Goal: Task Accomplishment & Management: Complete application form

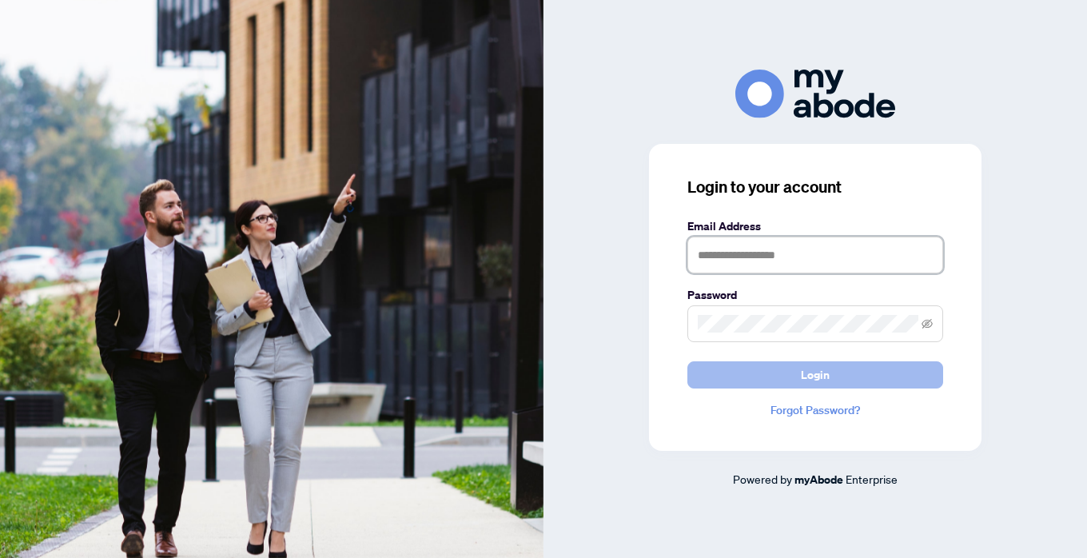
type input "**********"
click at [813, 380] on span "Login" at bounding box center [815, 375] width 29 height 26
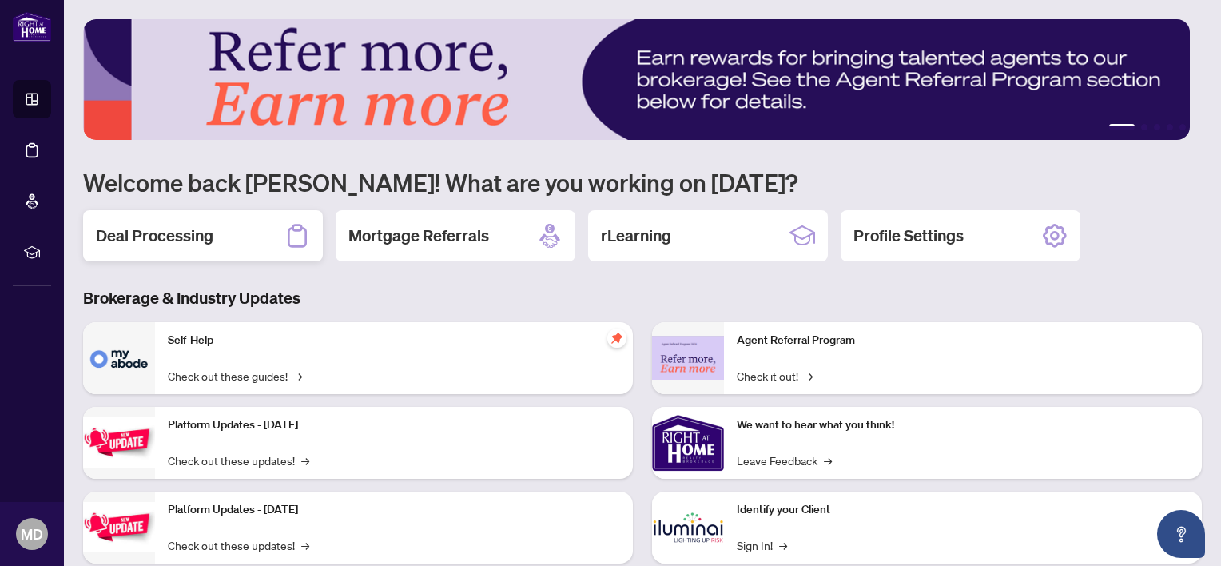
click at [202, 237] on h2 "Deal Processing" at bounding box center [154, 236] width 117 height 22
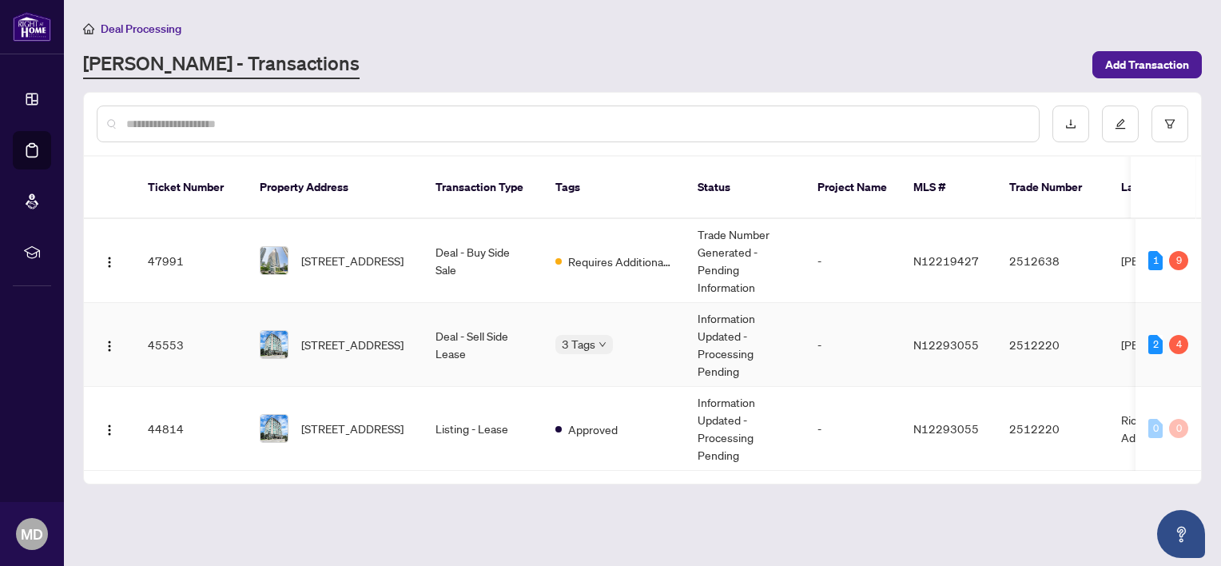
click at [1086, 335] on div "2" at bounding box center [1155, 344] width 14 height 19
click at [1086, 335] on div "4" at bounding box center [1178, 344] width 19 height 19
click at [347, 336] on span "[STREET_ADDRESS]" at bounding box center [352, 345] width 102 height 18
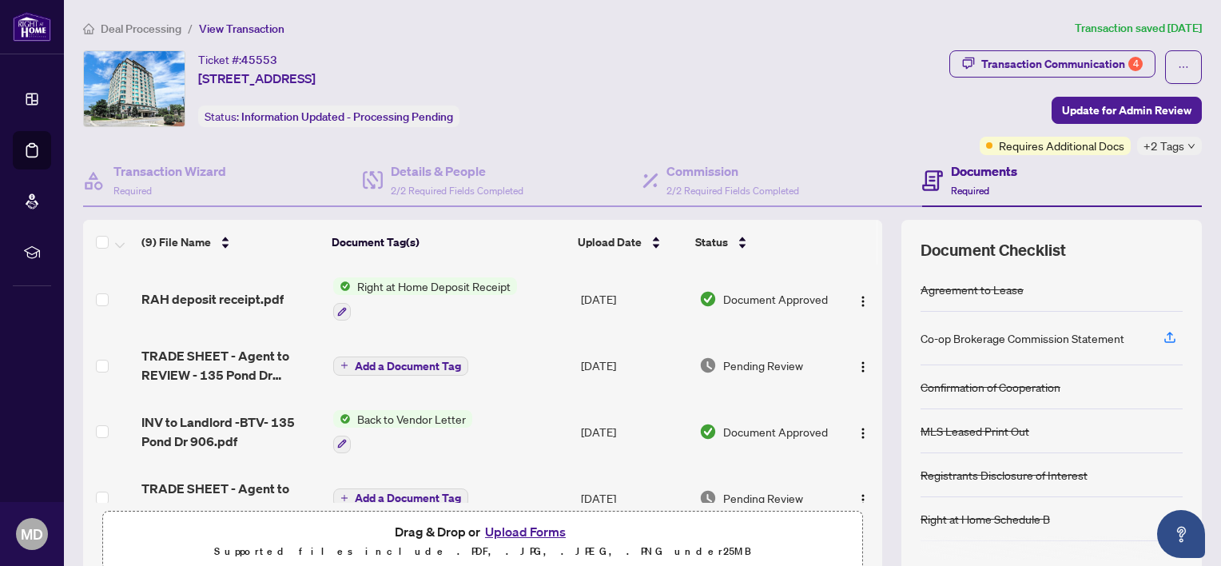
click at [1086, 142] on icon "down" at bounding box center [1191, 146] width 8 height 8
click at [850, 121] on div "Ticket #: 45553 906-135 Pond Dr, Markham, Ontario L3T 7V6, Canada Status: Infor…" at bounding box center [513, 88] width 860 height 77
click at [1059, 57] on div "Transaction Communication 4" at bounding box center [1061, 64] width 161 height 26
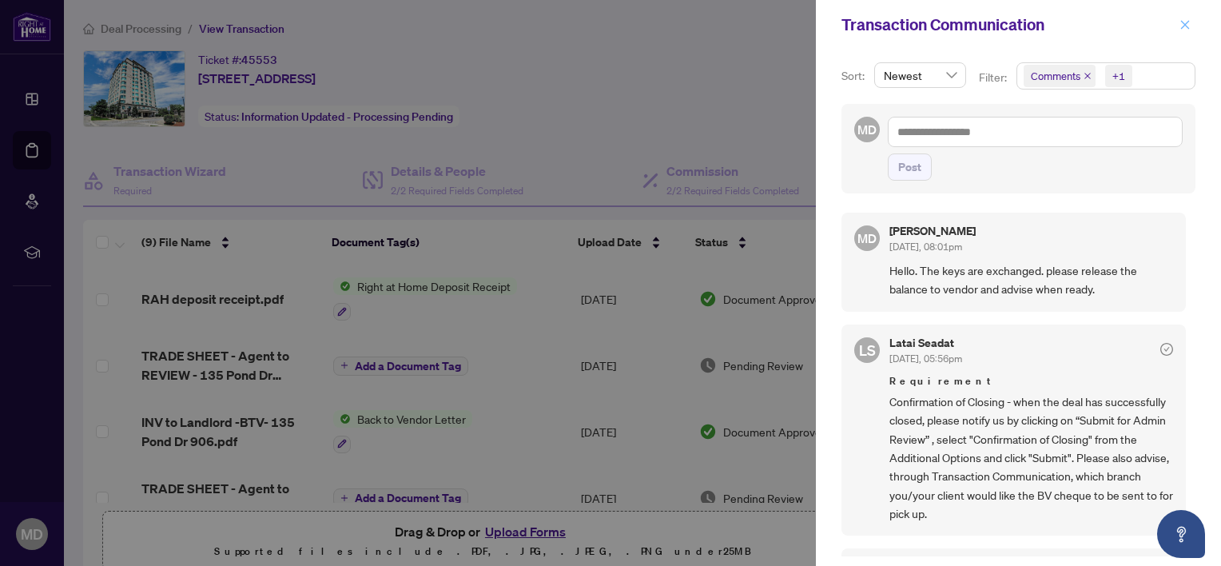
click at [1086, 22] on icon "close" at bounding box center [1185, 24] width 9 height 9
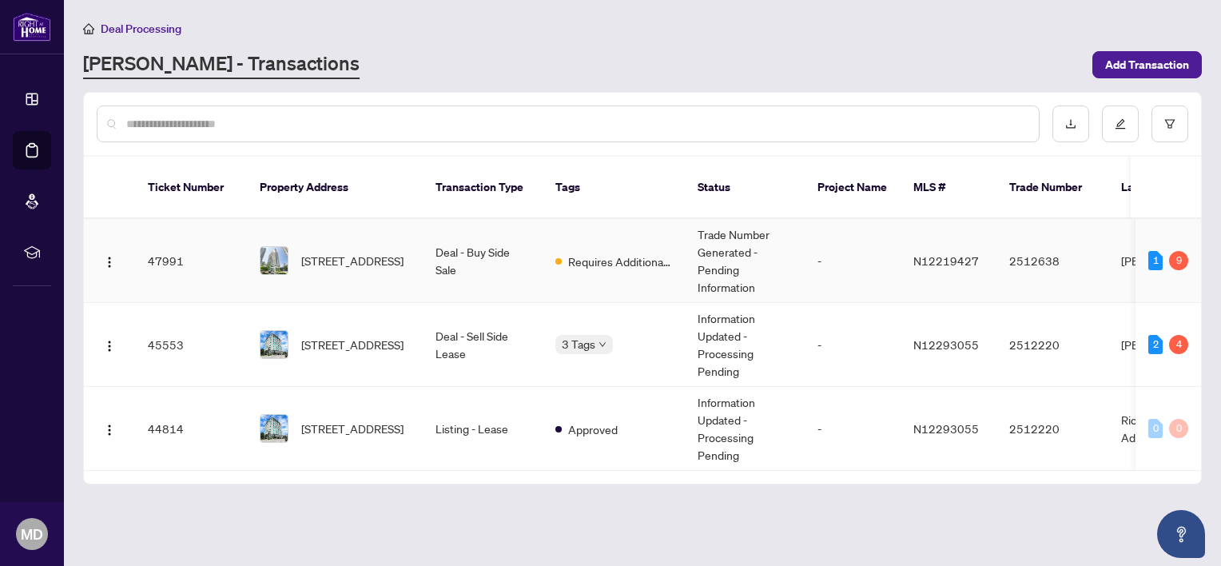
click at [477, 236] on td "Deal - Buy Side Sale" at bounding box center [483, 261] width 120 height 84
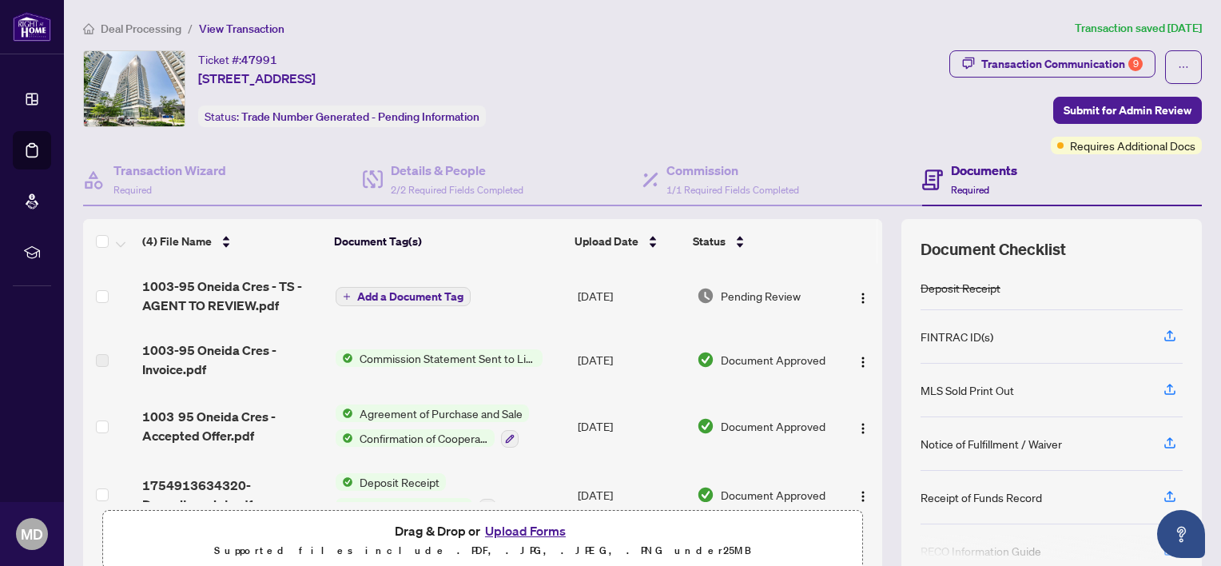
scroll to position [160, 0]
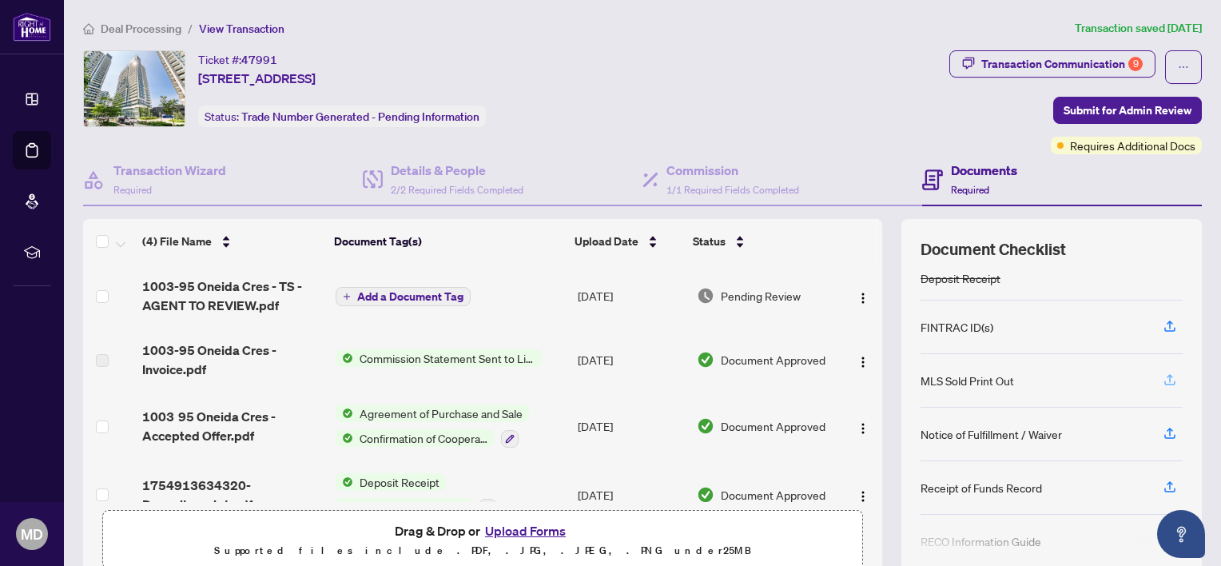
click at [1086, 380] on icon "button" at bounding box center [1169, 382] width 11 height 4
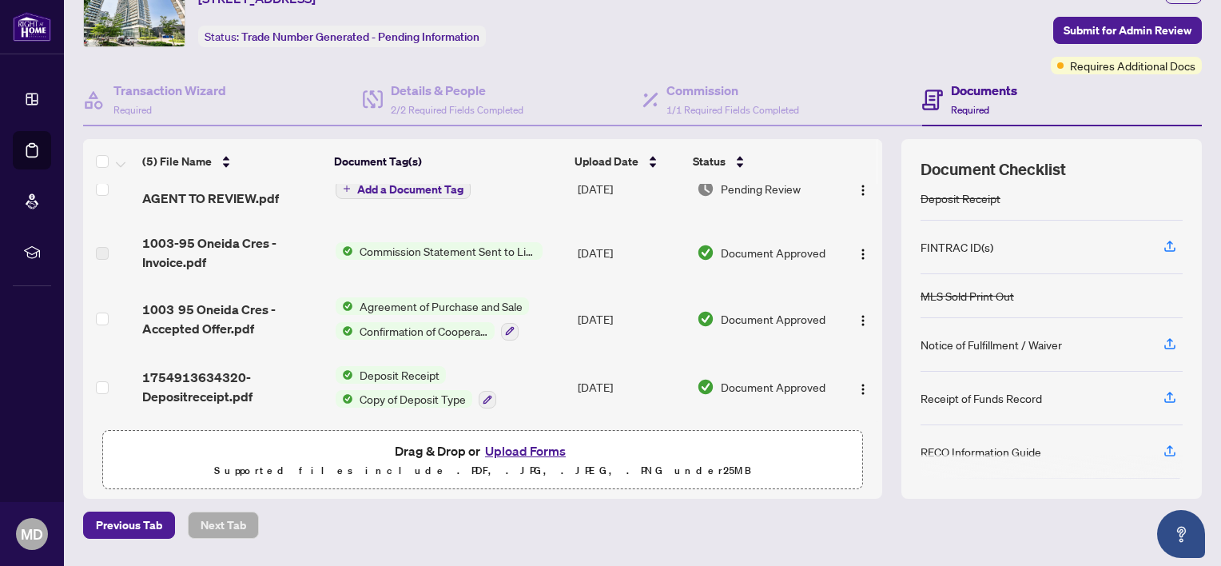
scroll to position [96, 0]
click at [1086, 339] on icon "button" at bounding box center [1170, 343] width 14 height 14
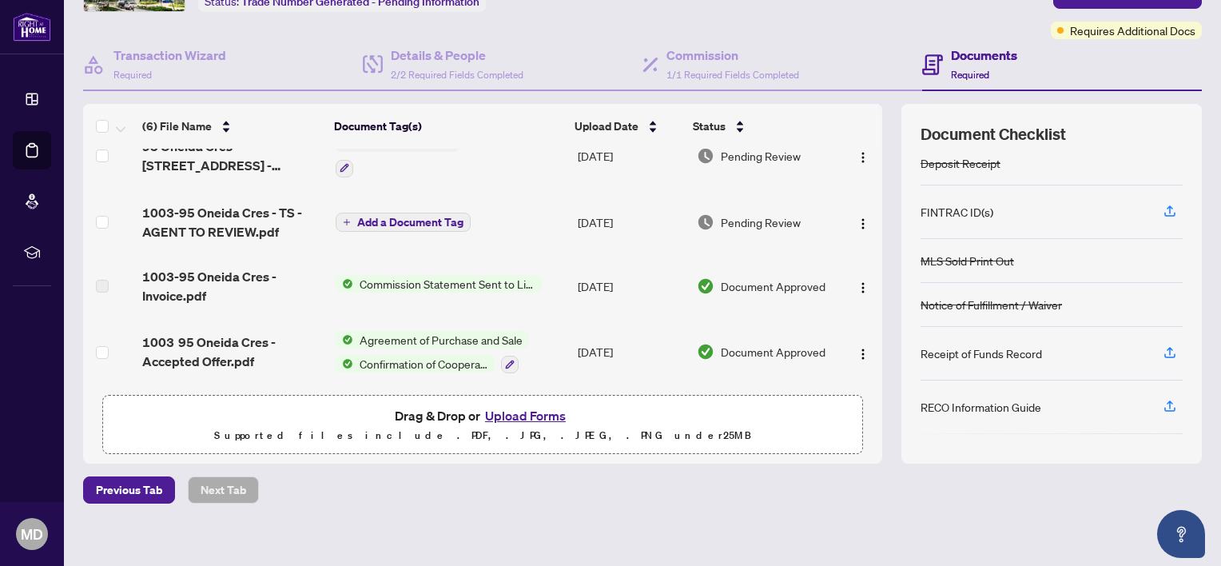
scroll to position [125, 0]
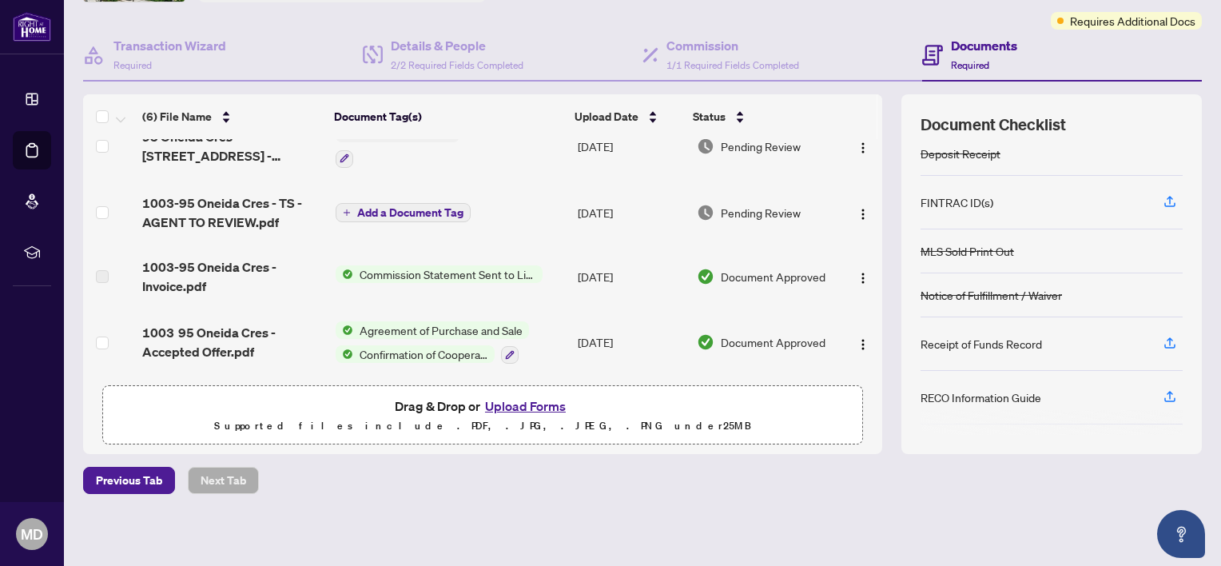
click at [511, 403] on button "Upload Forms" at bounding box center [525, 406] width 90 height 21
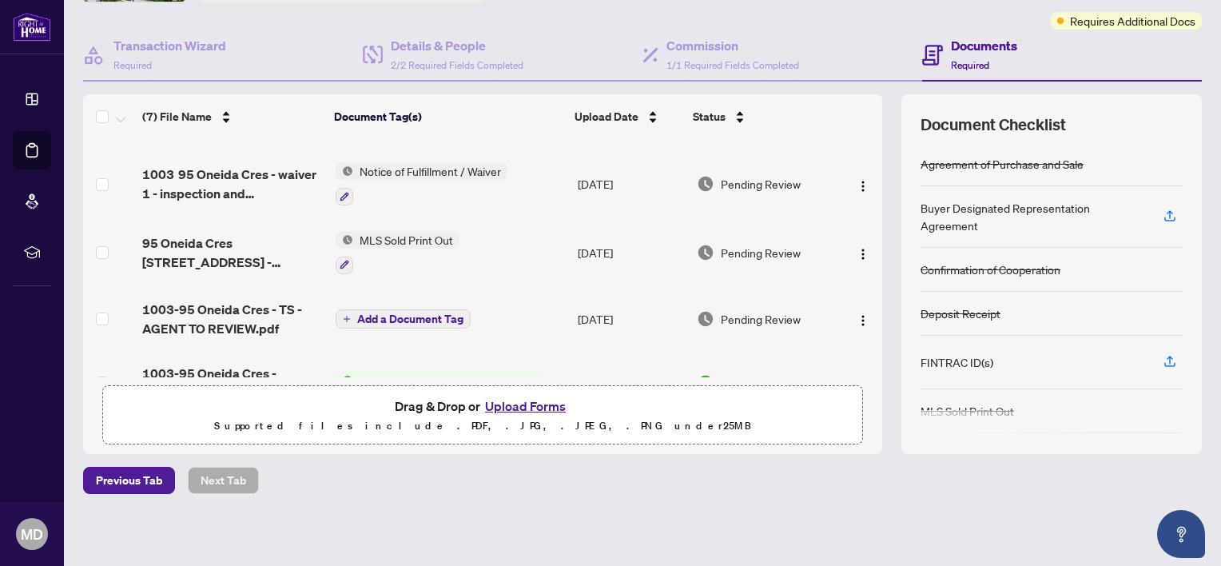
scroll to position [80, 0]
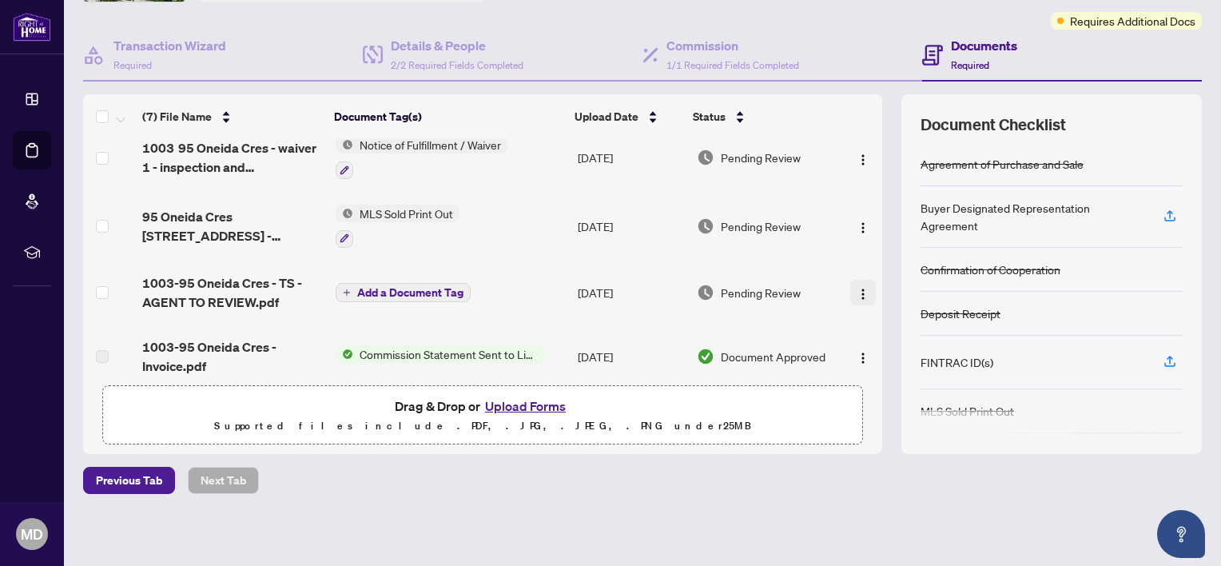
click at [850, 288] on button "button" at bounding box center [863, 293] width 26 height 26
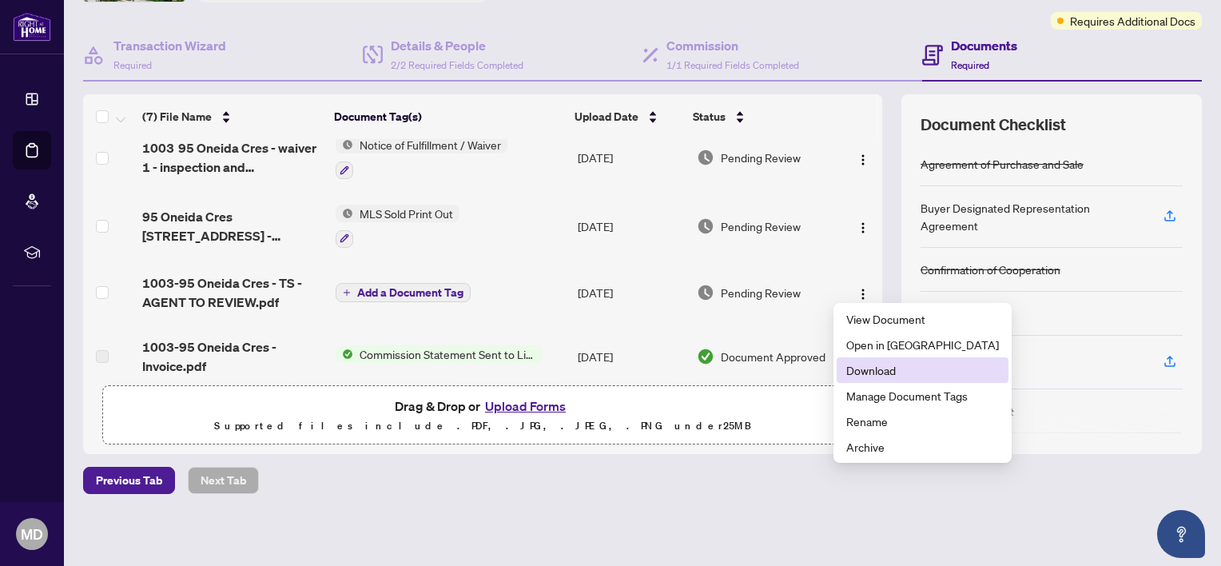
click at [874, 368] on span "Download" at bounding box center [922, 370] width 153 height 18
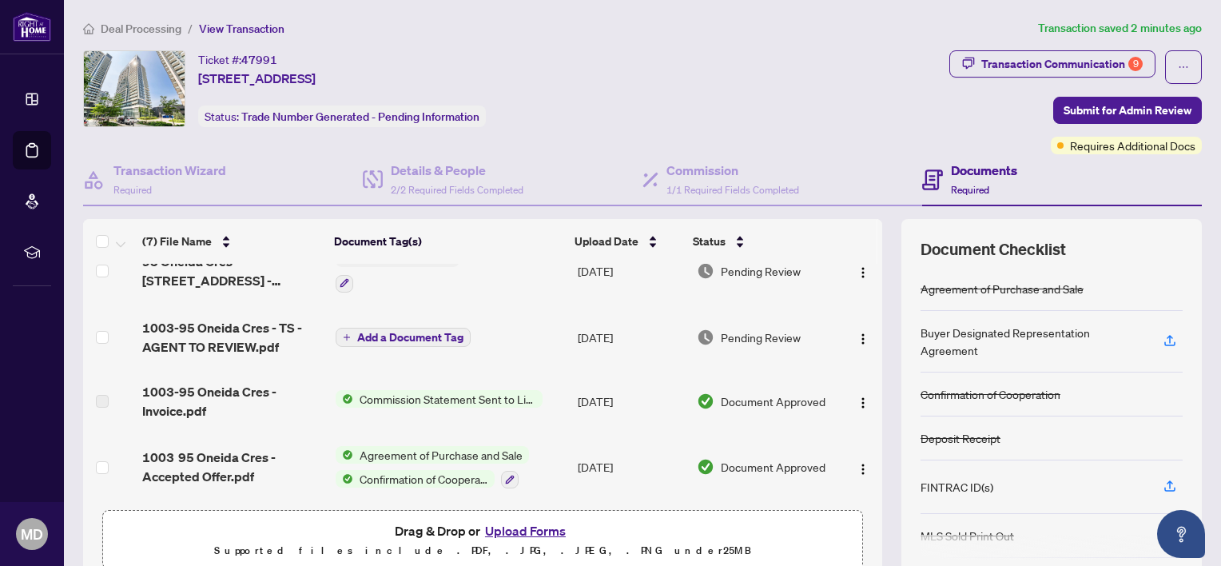
scroll to position [228, 0]
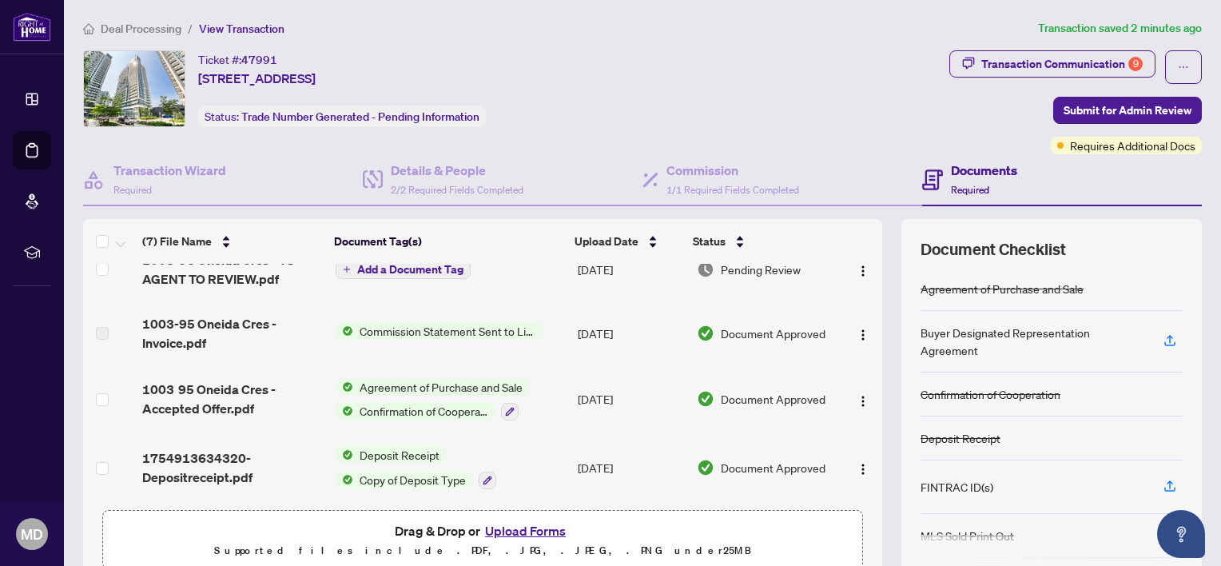
click at [518, 533] on button "Upload Forms" at bounding box center [525, 530] width 90 height 21
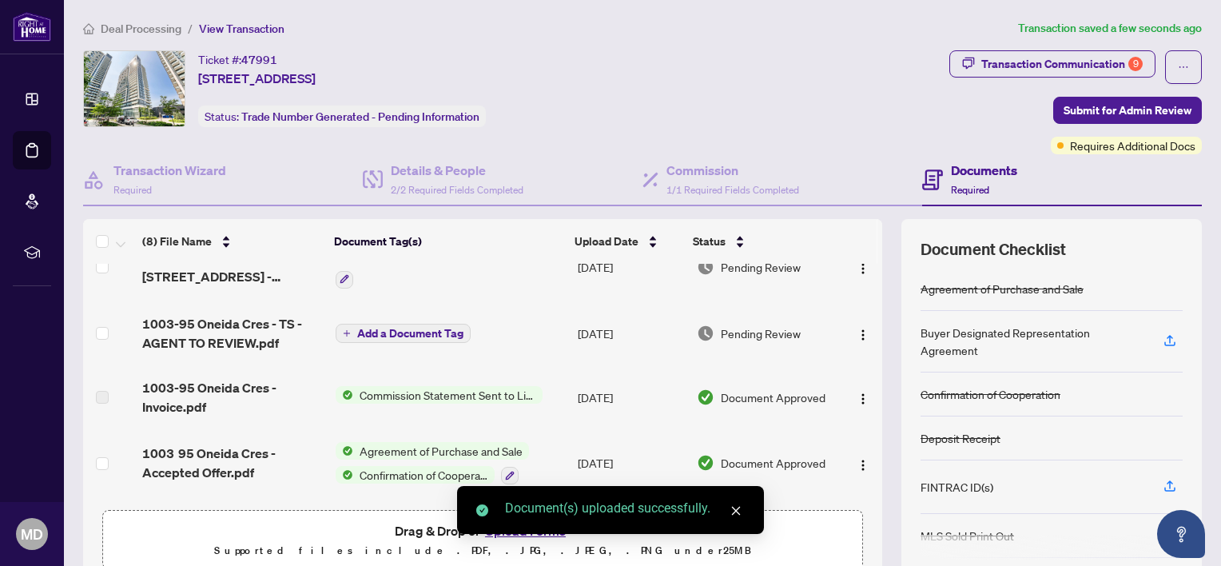
scroll to position [292, 0]
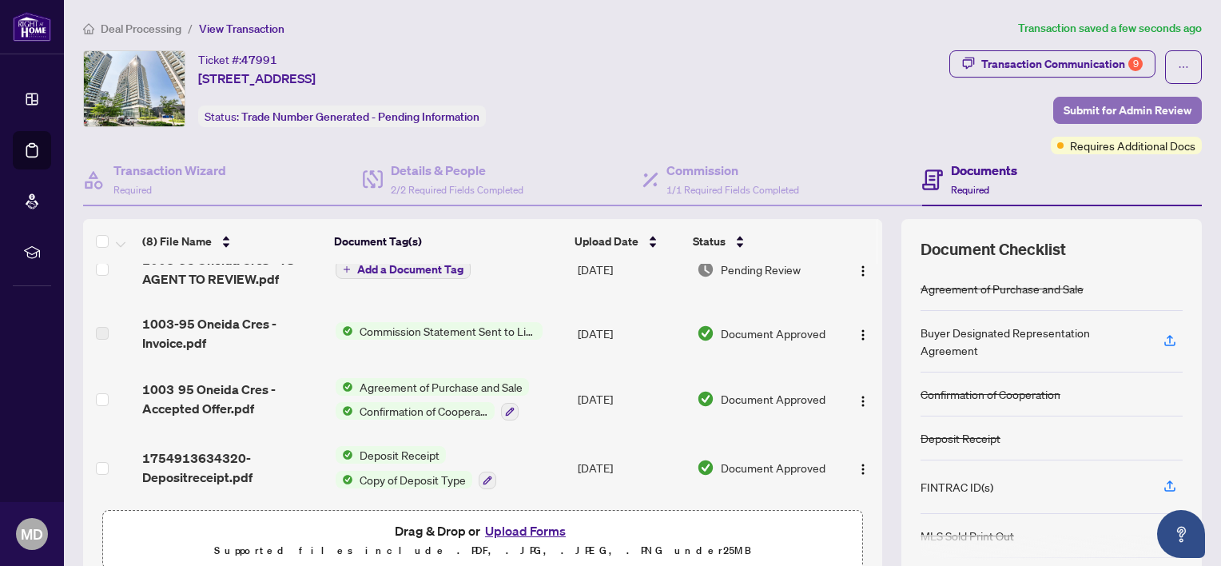
click at [1086, 109] on span "Submit for Admin Review" at bounding box center [1127, 110] width 128 height 26
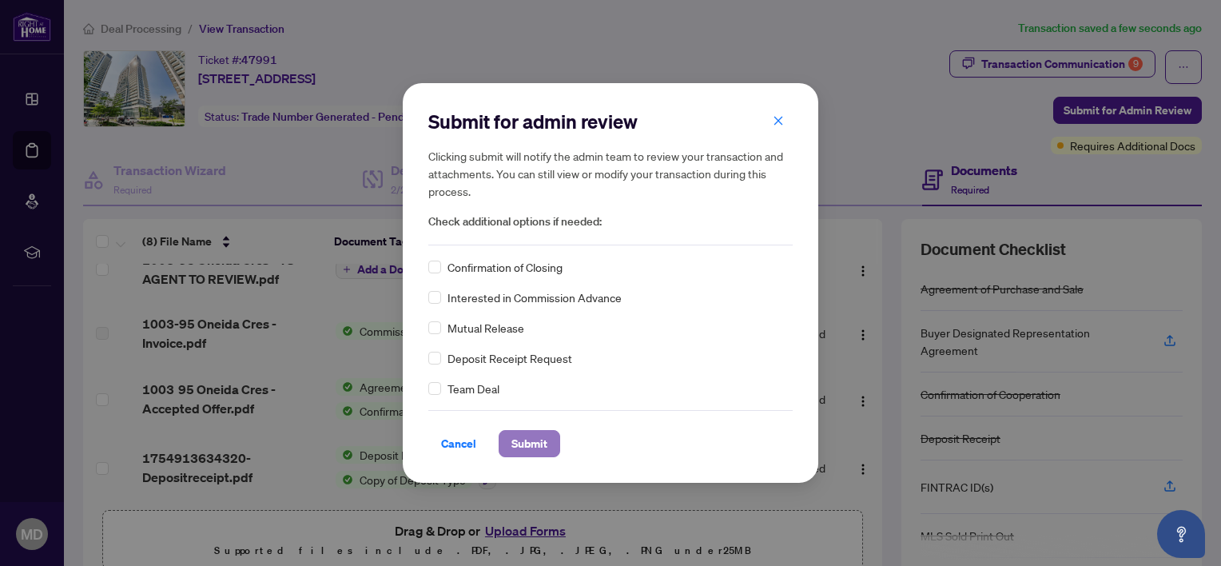
click at [529, 446] on span "Submit" at bounding box center [529, 444] width 36 height 26
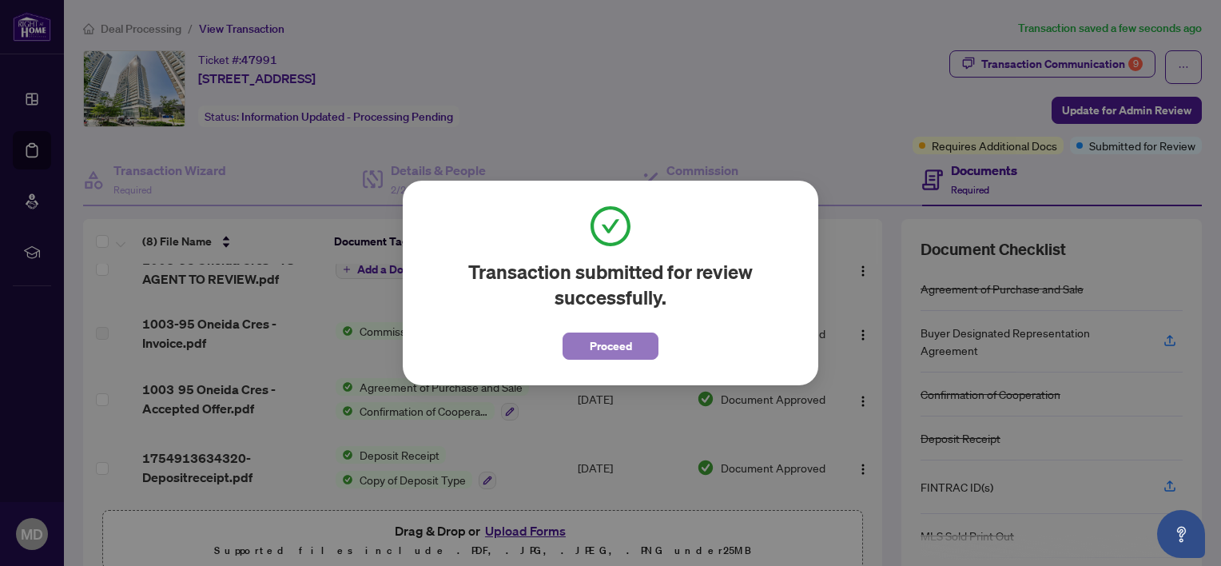
click at [606, 339] on span "Proceed" at bounding box center [611, 346] width 42 height 26
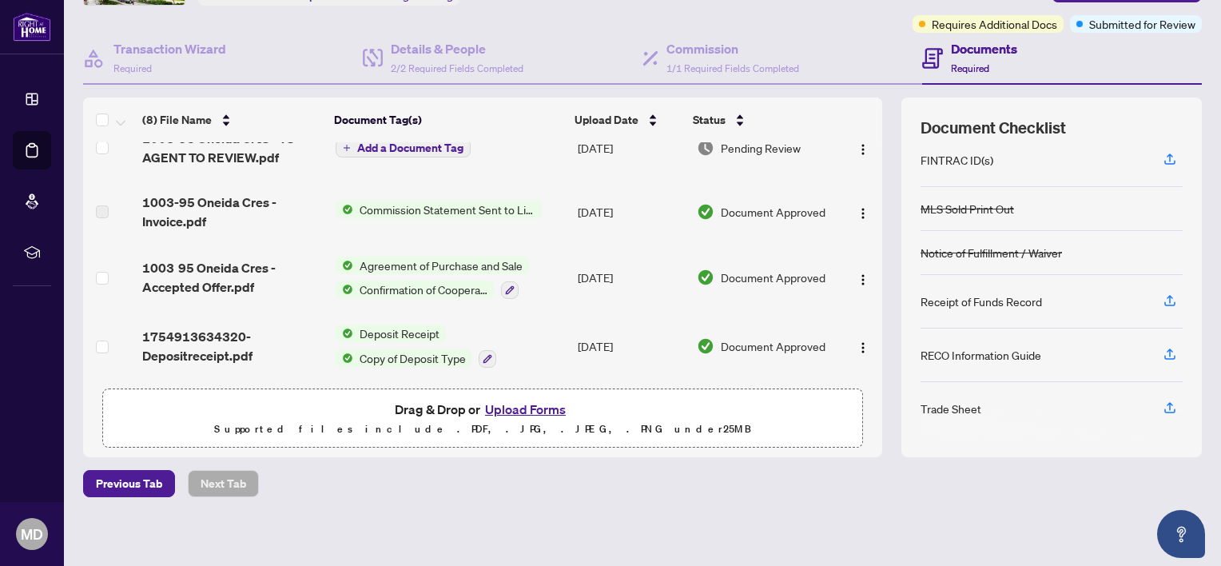
scroll to position [125, 0]
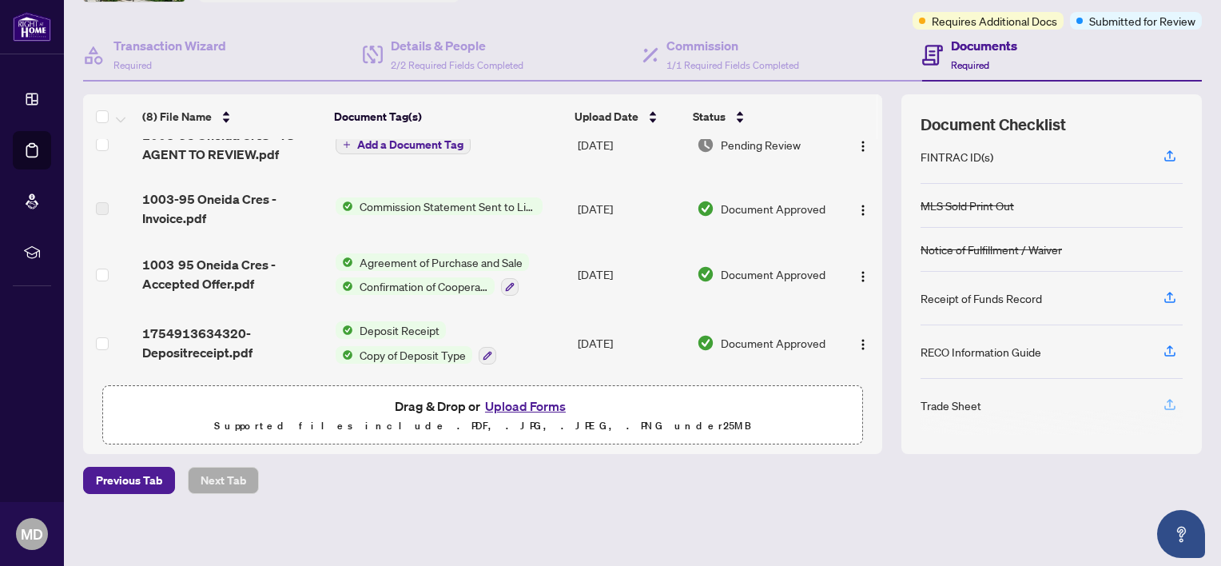
click at [1086, 399] on icon "button" at bounding box center [1170, 403] width 6 height 8
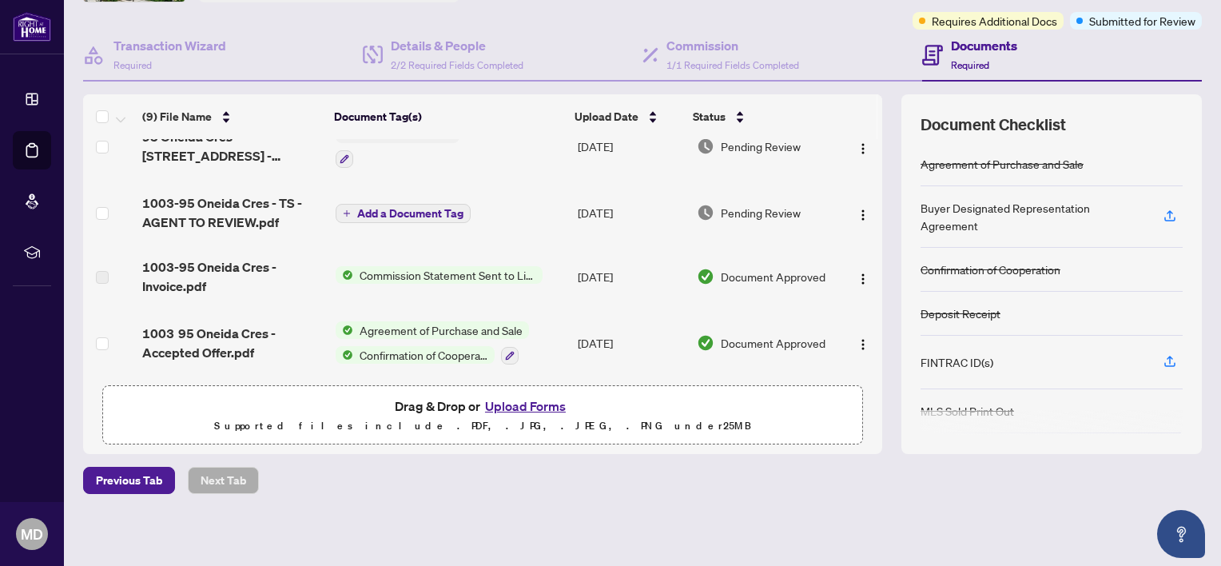
click at [526, 403] on button "Upload Forms" at bounding box center [525, 406] width 90 height 21
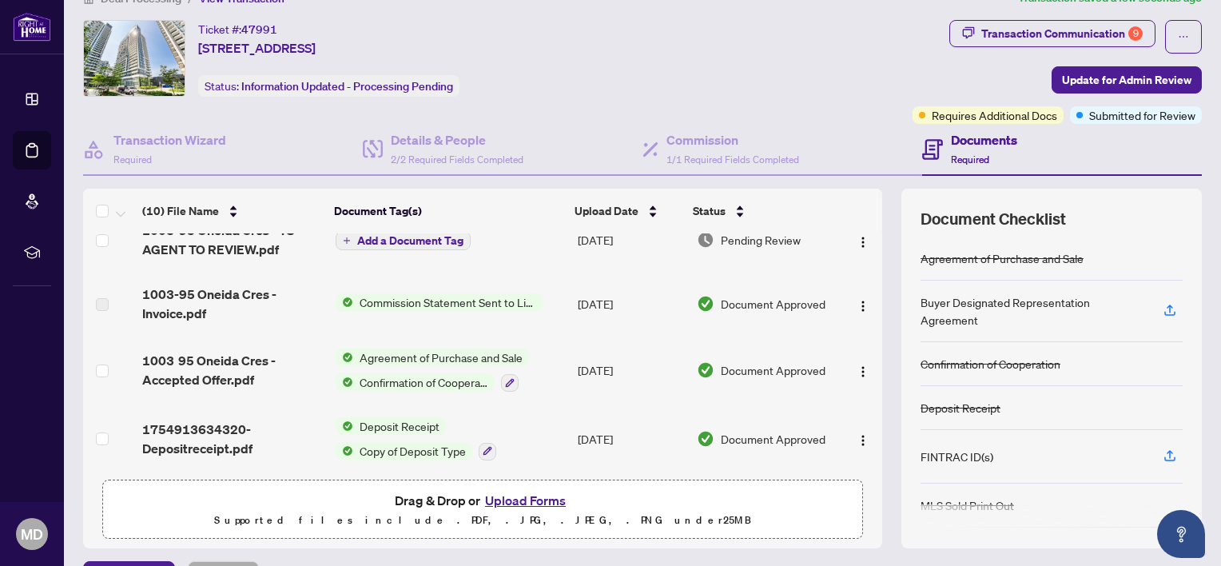
scroll to position [0, 0]
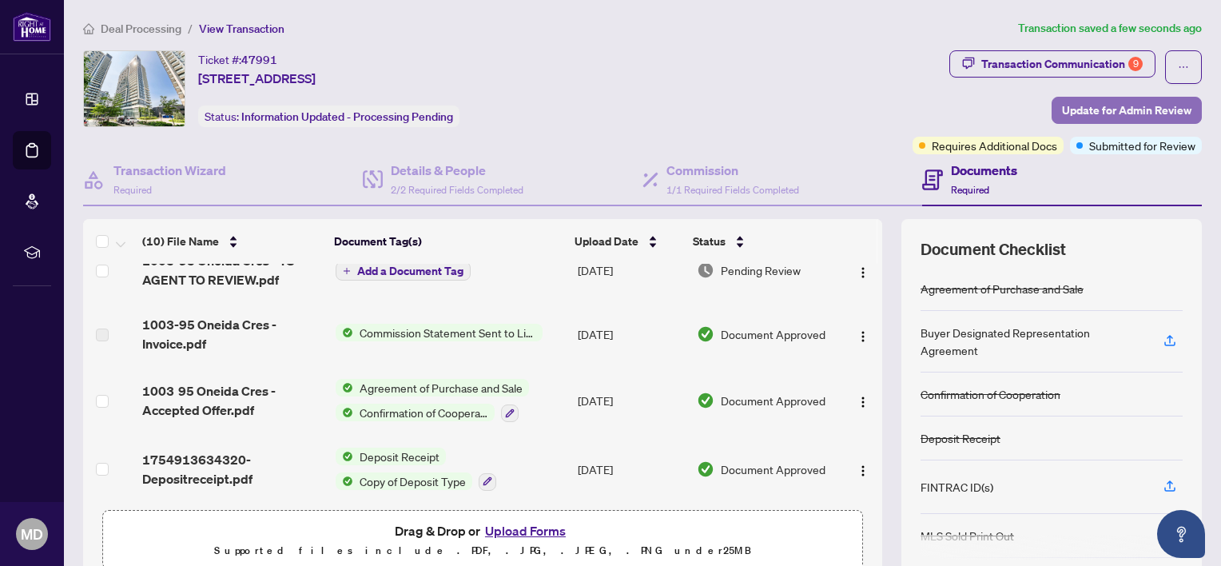
click at [1086, 105] on span "Update for Admin Review" at bounding box center [1126, 110] width 129 height 26
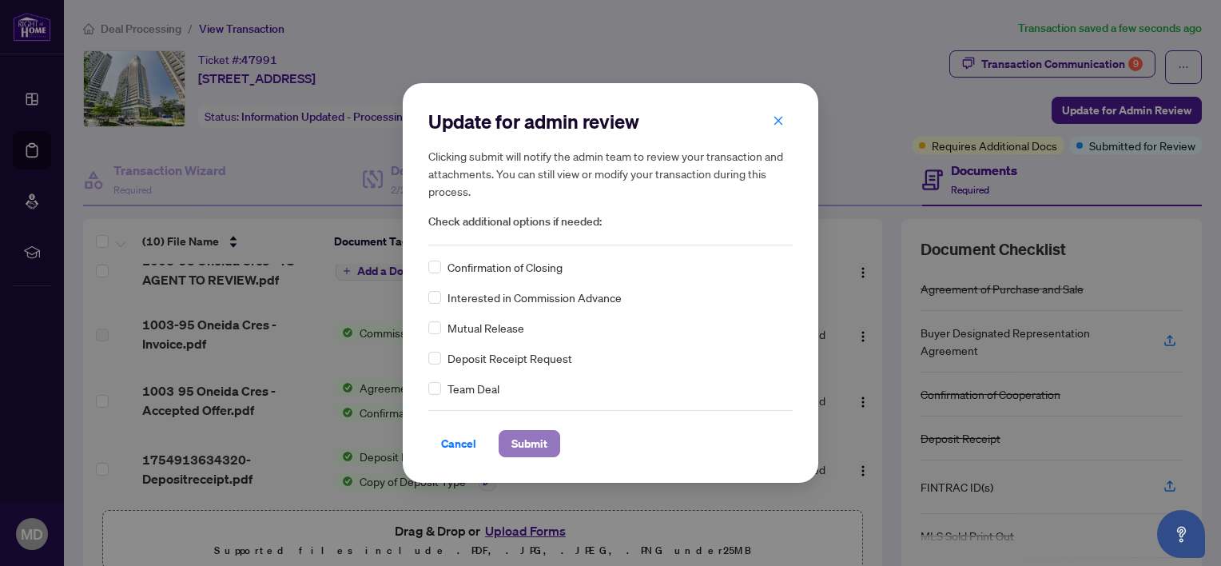
click at [530, 443] on span "Submit" at bounding box center [529, 444] width 36 height 26
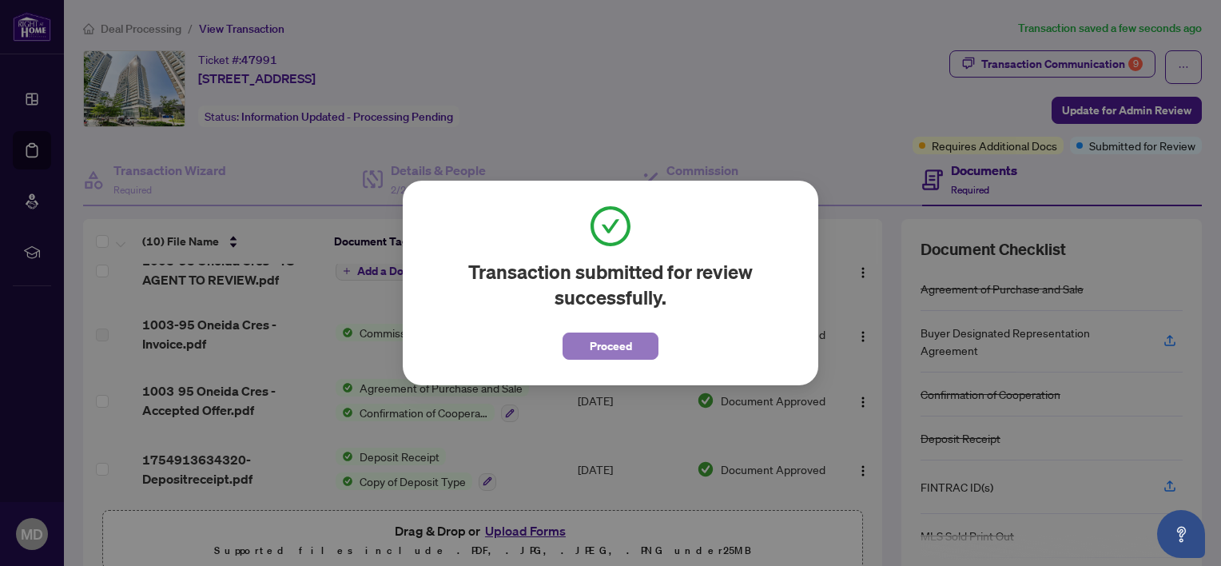
click at [607, 345] on span "Proceed" at bounding box center [611, 346] width 42 height 26
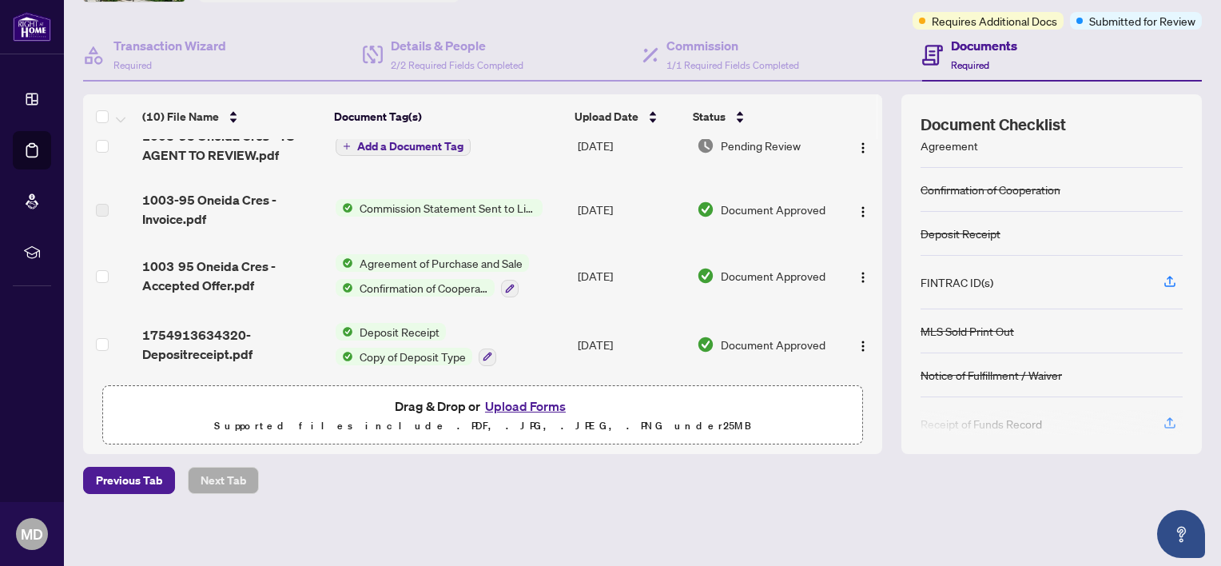
scroll to position [45, 0]
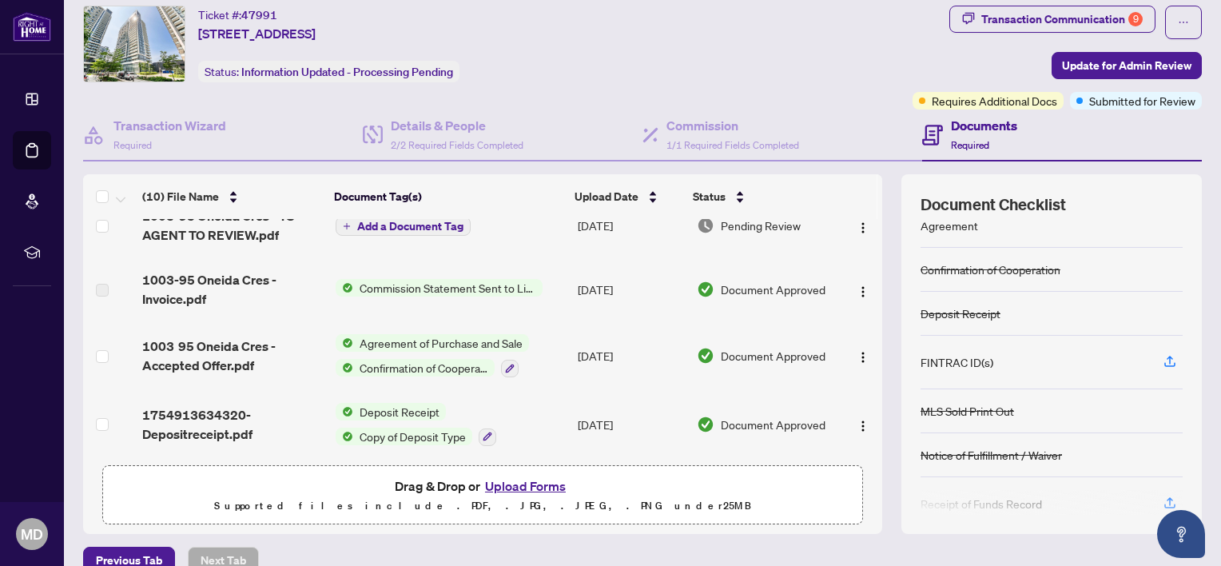
click at [518, 479] on button "Upload Forms" at bounding box center [525, 485] width 90 height 21
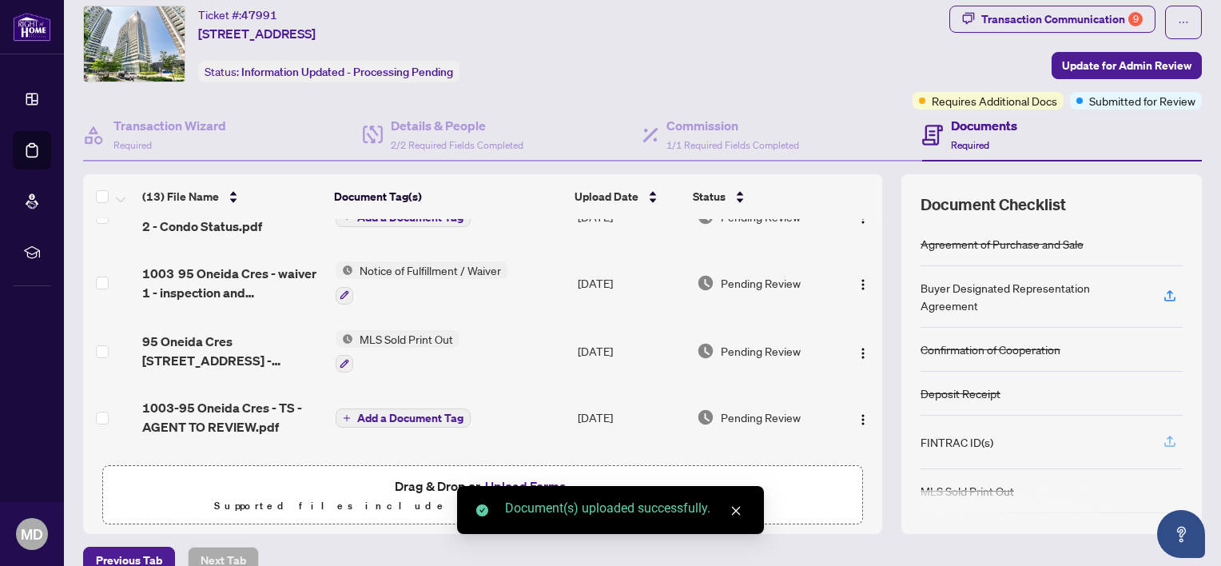
click at [1086, 436] on icon "button" at bounding box center [1170, 441] width 14 height 14
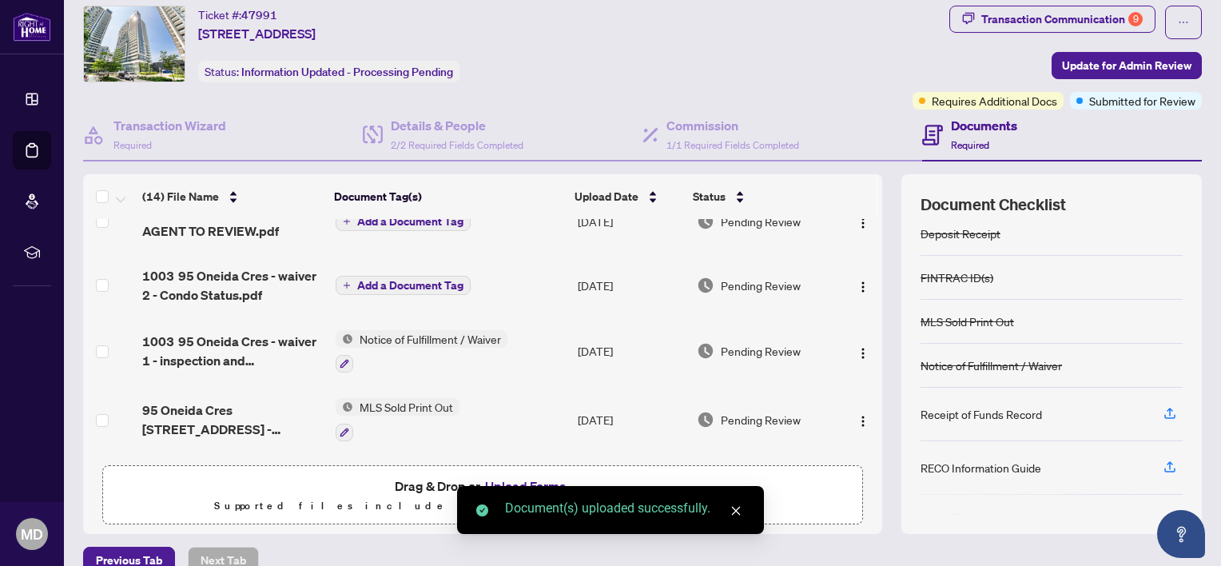
scroll to position [187, 0]
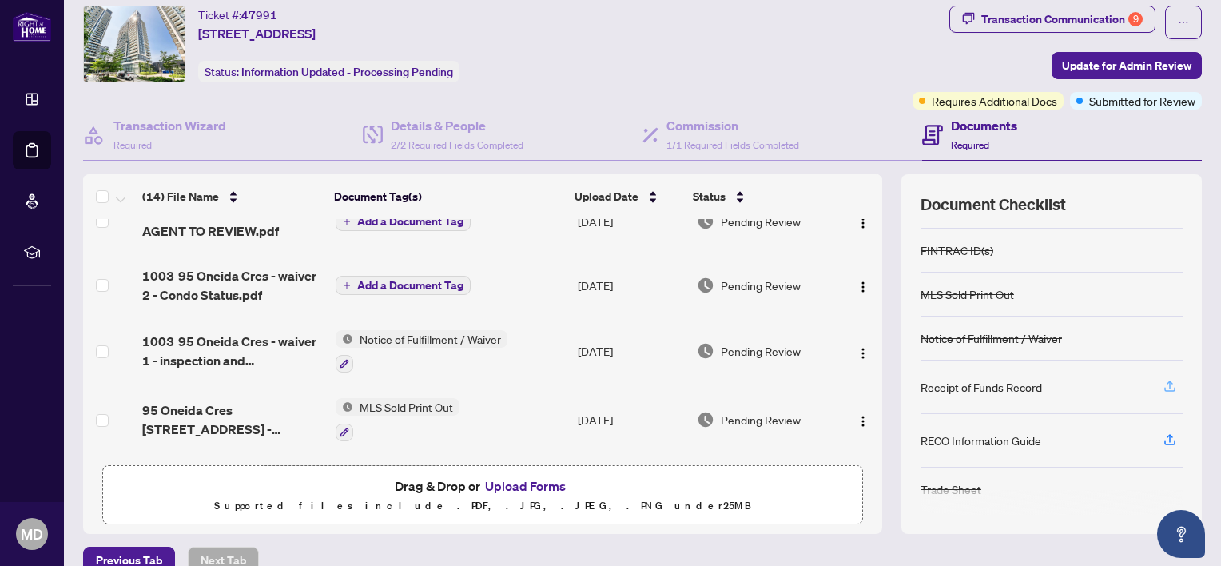
click at [1086, 381] on icon "button" at bounding box center [1170, 386] width 14 height 14
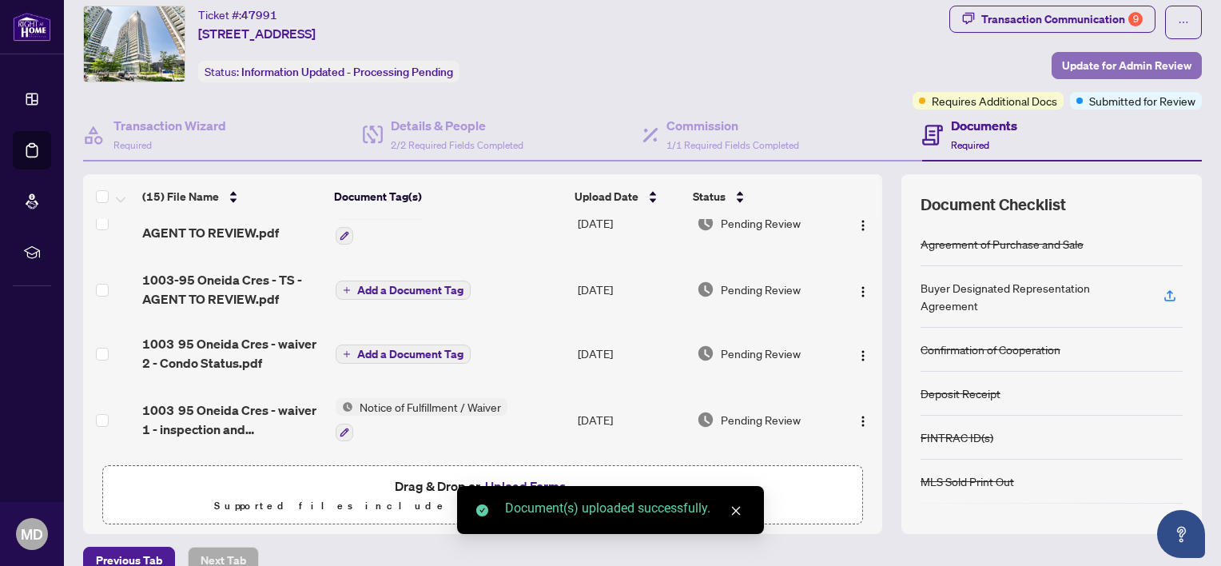
click at [1086, 63] on span "Update for Admin Review" at bounding box center [1126, 66] width 129 height 26
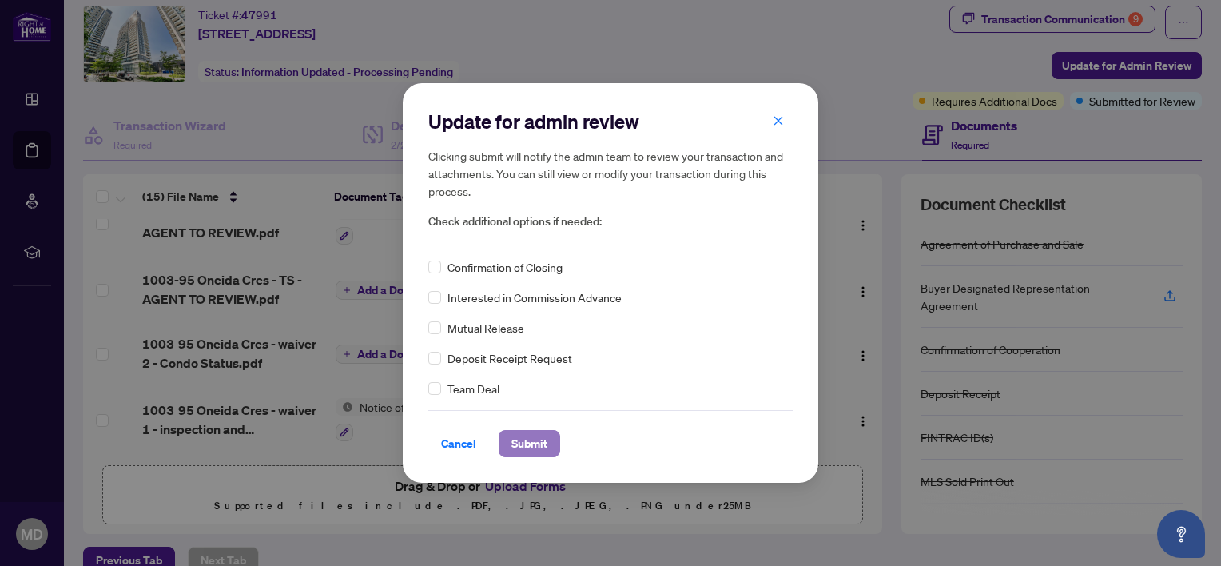
click at [531, 443] on span "Submit" at bounding box center [529, 444] width 36 height 26
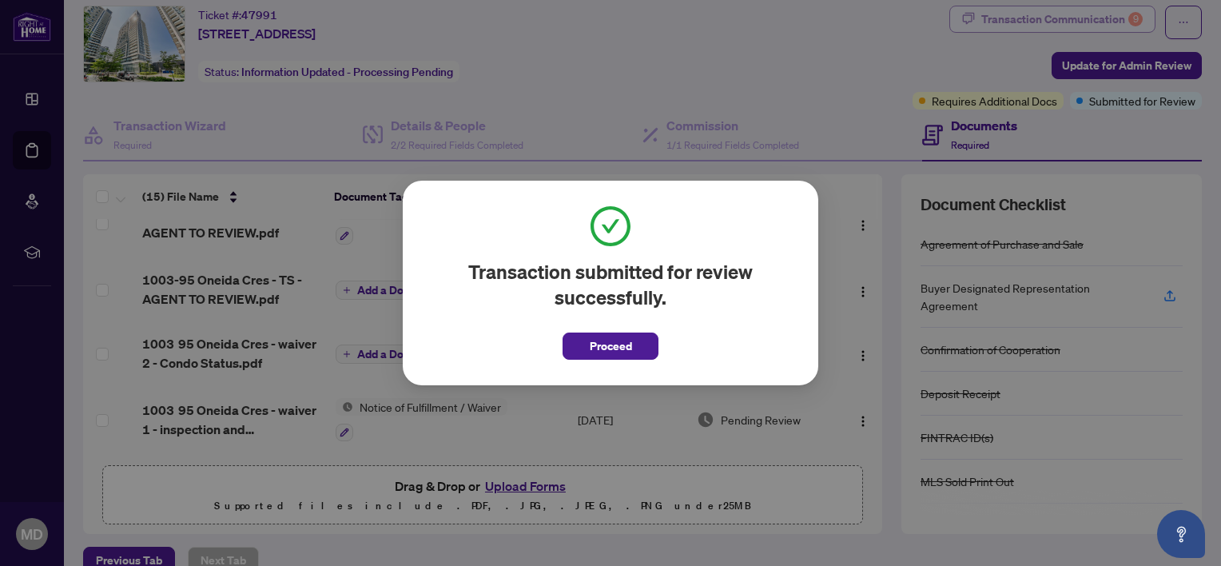
click at [1069, 19] on div "Transaction submitted for review successfully. Proceed Cancel OK" at bounding box center [610, 283] width 1221 height 566
click at [640, 339] on button "Proceed" at bounding box center [610, 345] width 96 height 27
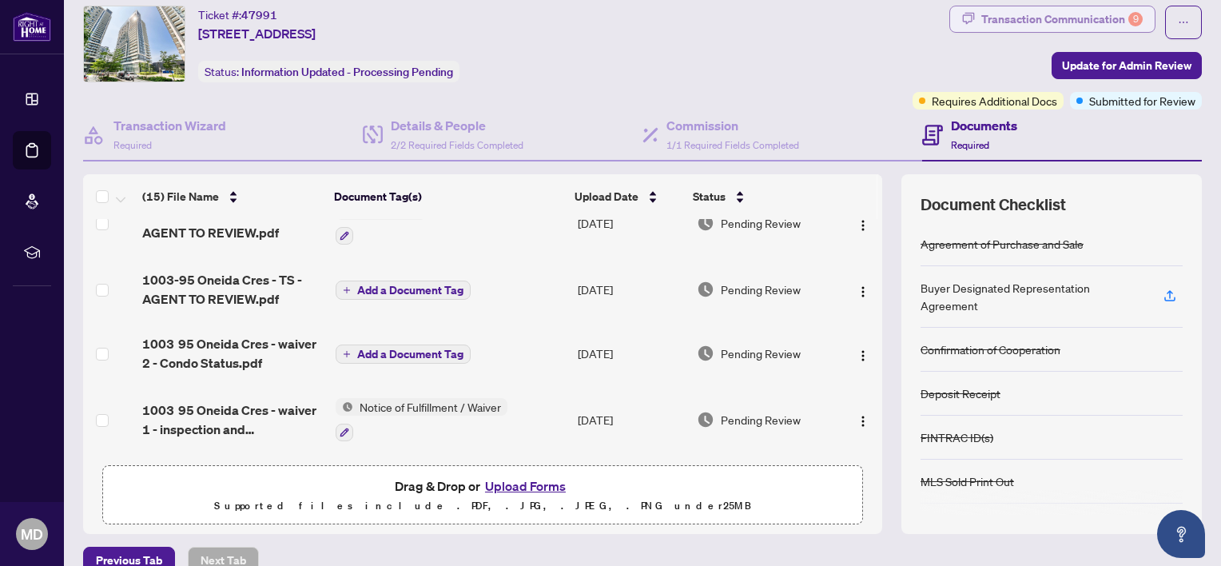
click at [1052, 14] on div "Transaction Communication 9" at bounding box center [1061, 19] width 161 height 26
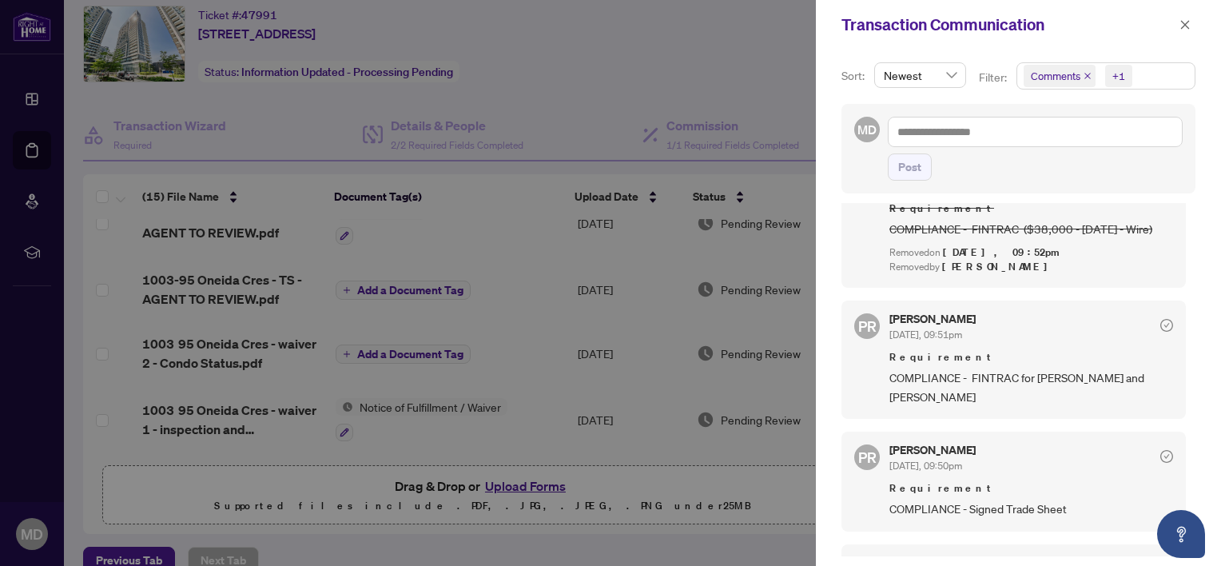
scroll to position [1039, 0]
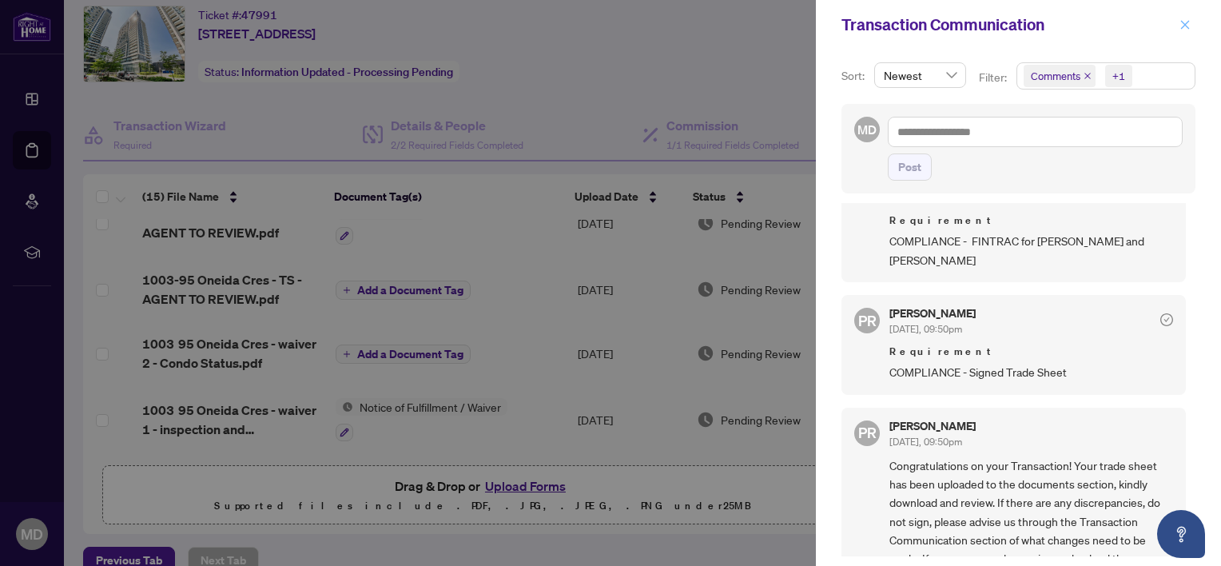
click at [1086, 20] on icon "close" at bounding box center [1184, 24] width 11 height 11
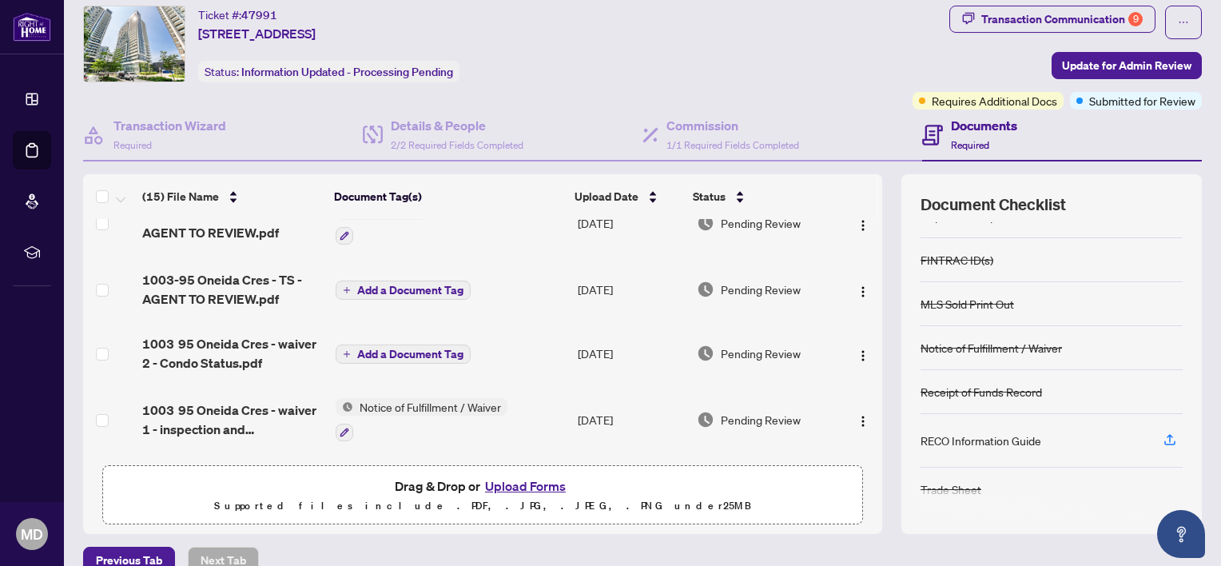
scroll to position [125, 0]
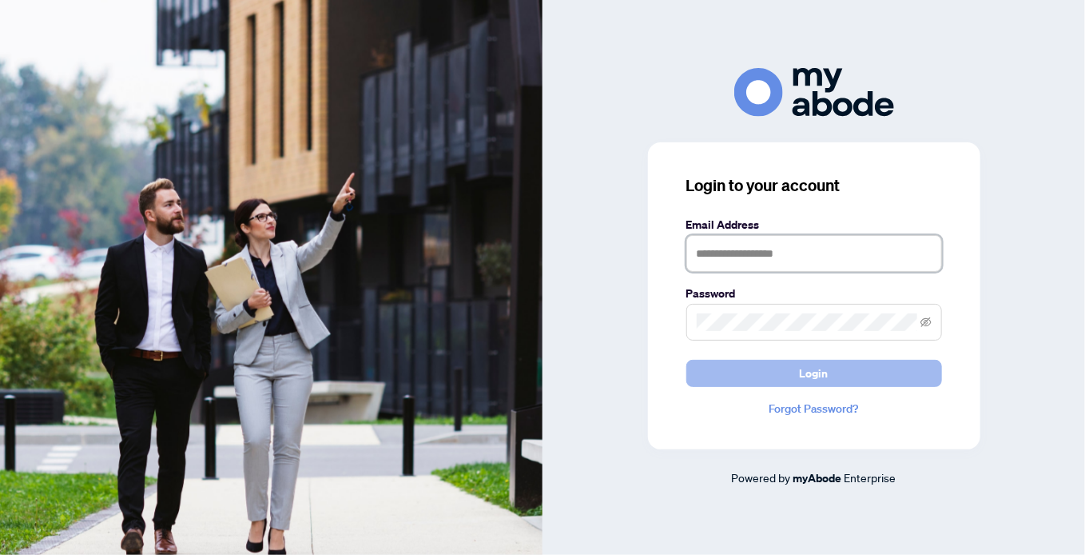
type input "**********"
click at [829, 375] on button "Login" at bounding box center [814, 373] width 256 height 27
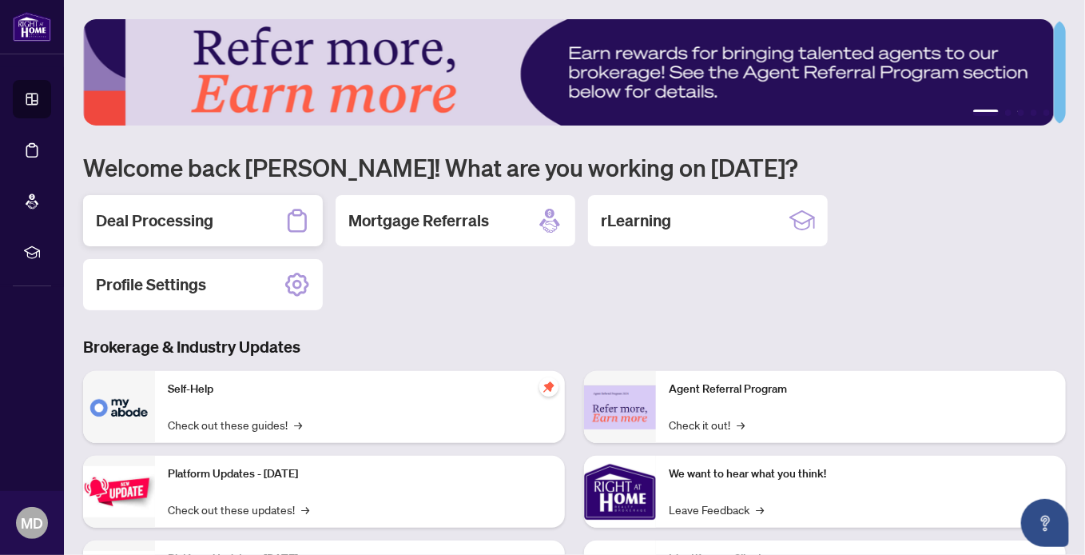
click at [166, 220] on h2 "Deal Processing" at bounding box center [154, 220] width 117 height 22
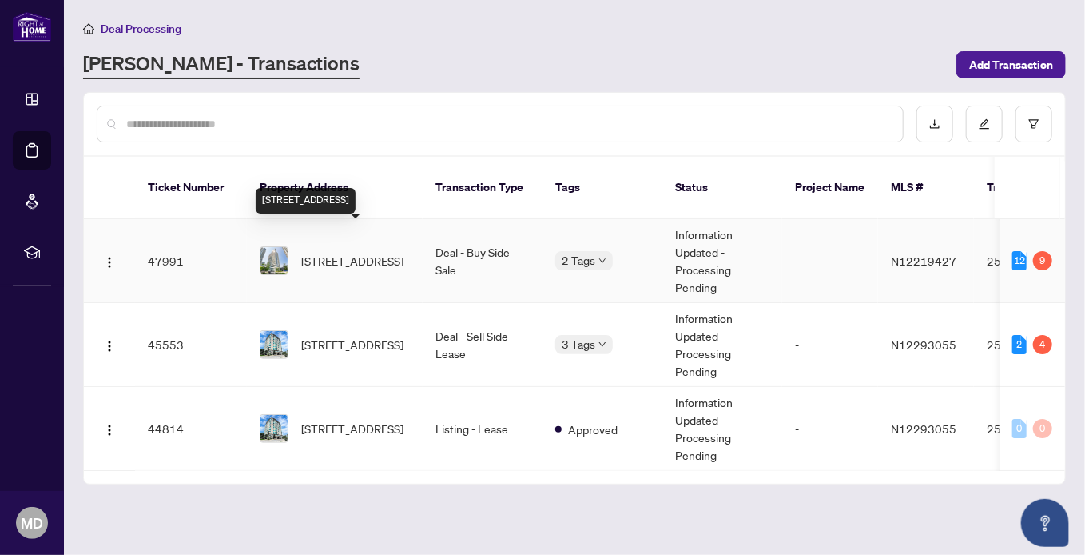
click at [336, 252] on span "[STREET_ADDRESS]" at bounding box center [352, 261] width 102 height 18
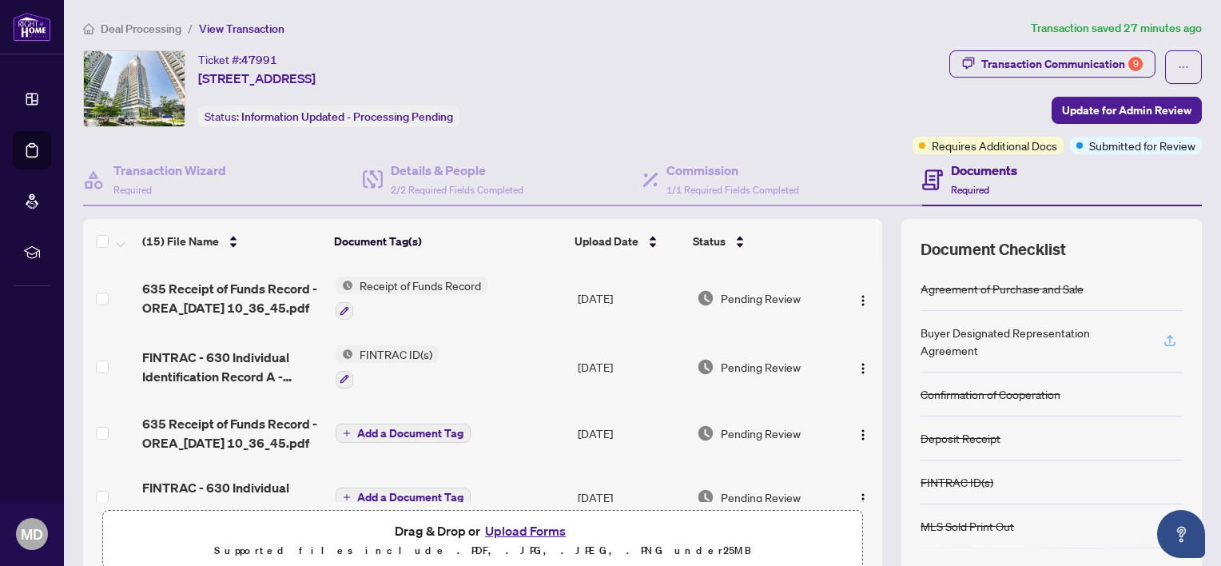
click at [1084, 335] on icon "button" at bounding box center [1170, 340] width 14 height 14
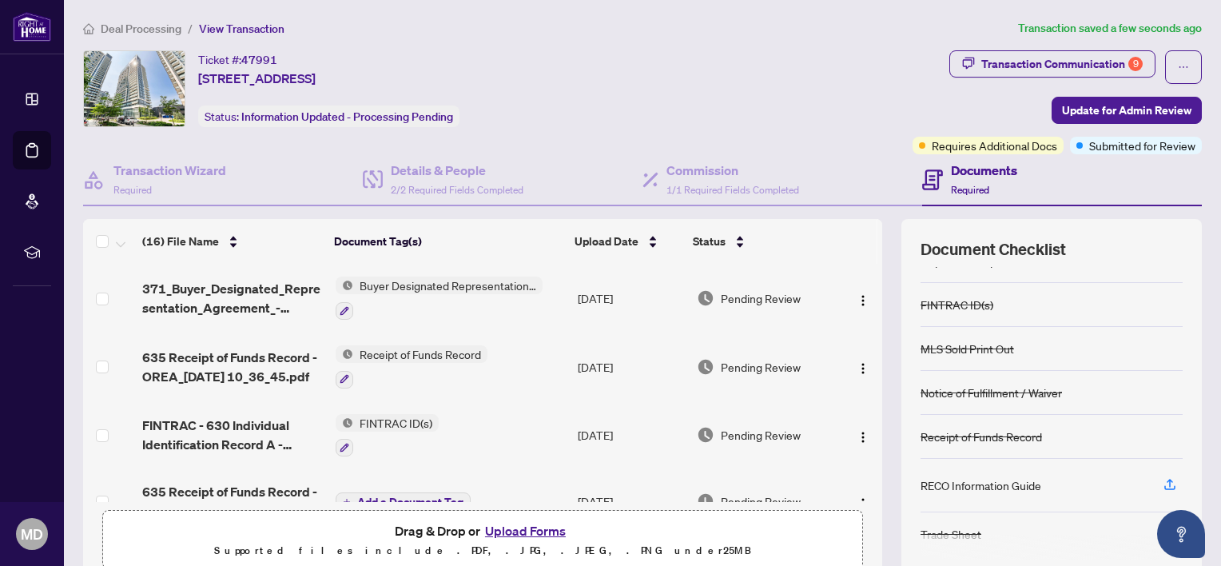
scroll to position [160, 0]
click at [1084, 483] on icon "button" at bounding box center [1170, 484] width 14 height 14
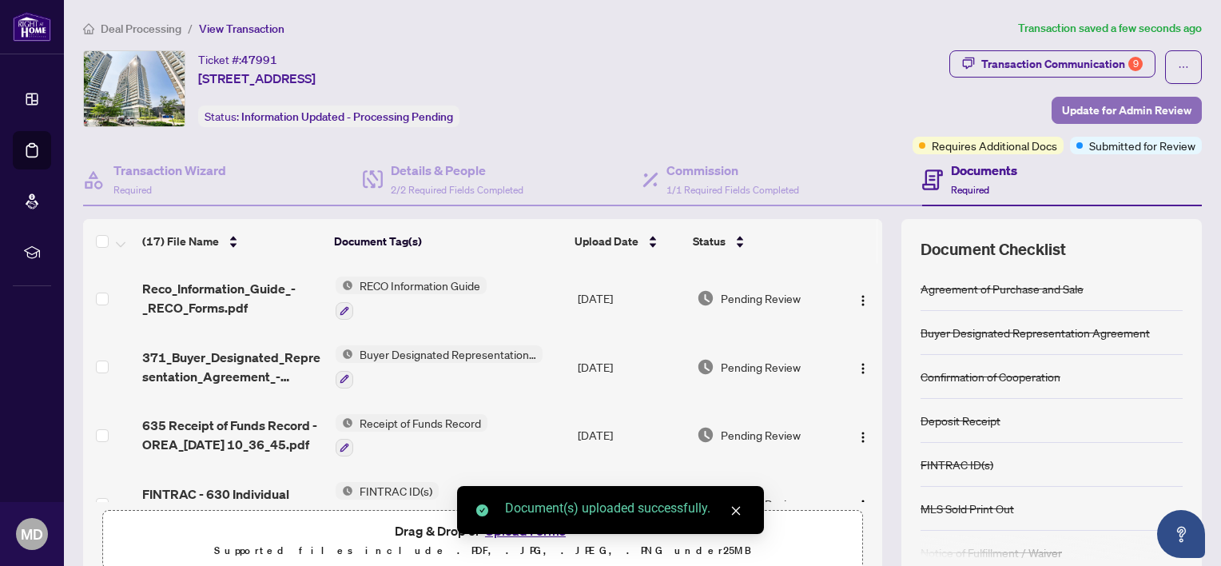
click at [1084, 113] on span "Update for Admin Review" at bounding box center [1126, 110] width 129 height 26
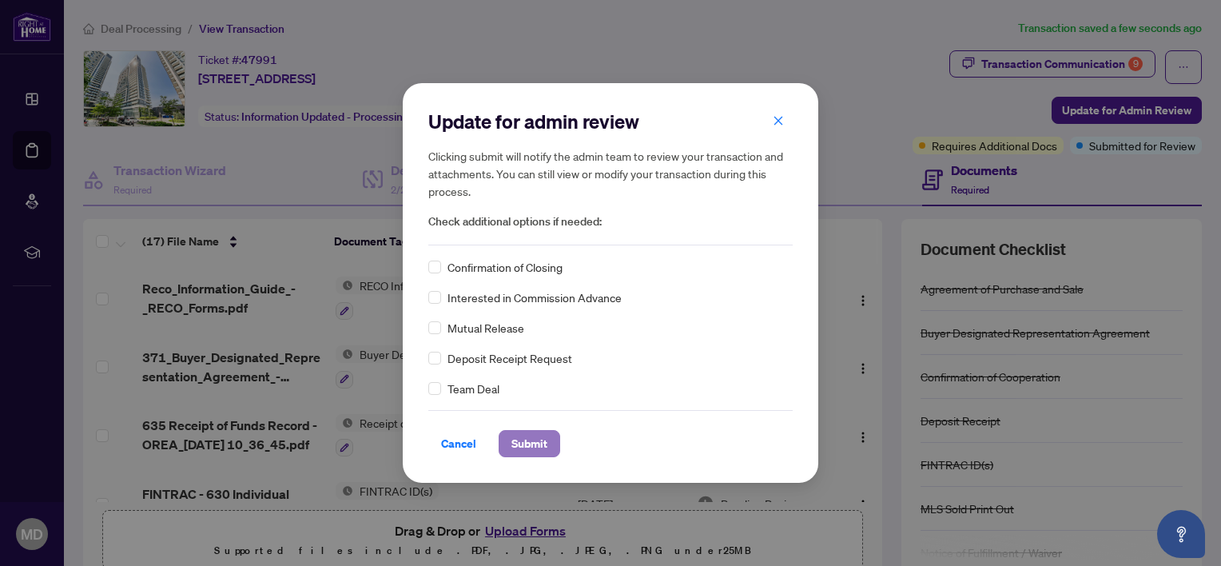
click at [539, 445] on span "Submit" at bounding box center [529, 444] width 36 height 26
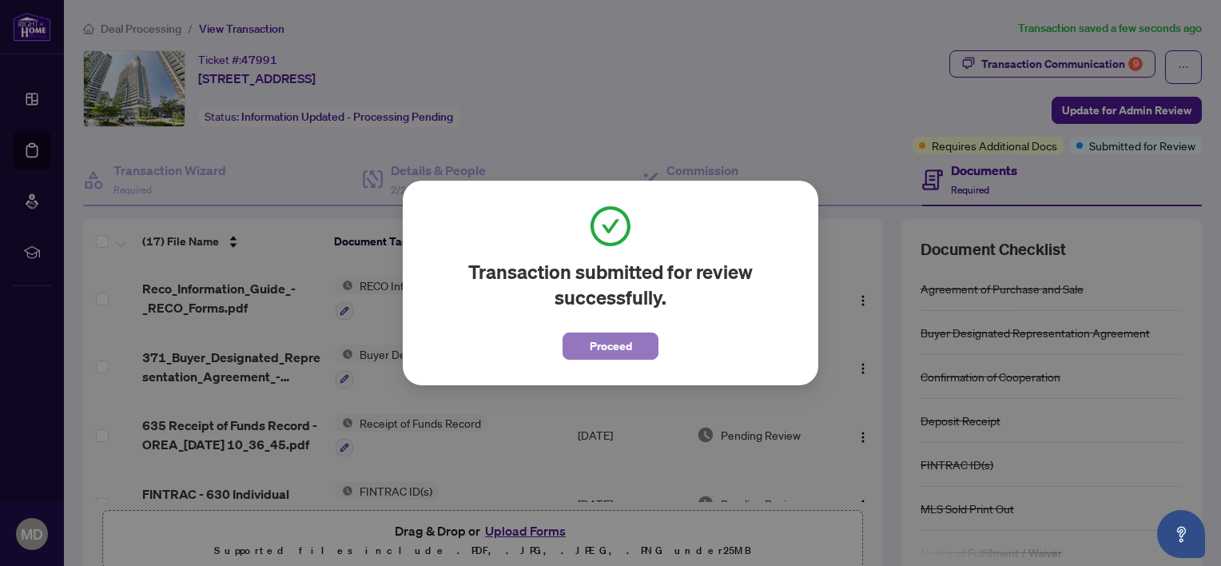
click at [625, 345] on span "Proceed" at bounding box center [611, 346] width 42 height 26
